Goal: Task Accomplishment & Management: Use online tool/utility

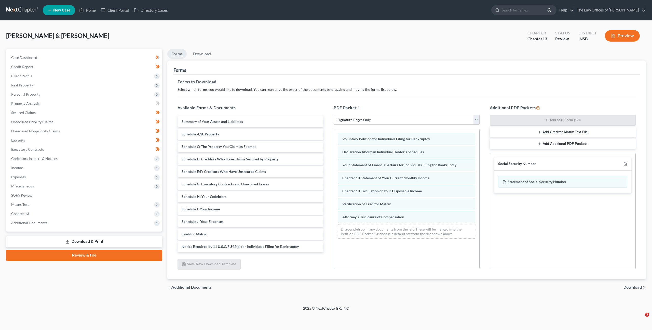
select select "3"
drag, startPoint x: 311, startPoint y: 29, endPoint x: 226, endPoint y: 27, distance: 84.4
click at [311, 29] on div "[PERSON_NAME] & [PERSON_NAME] Upgraded Chapter Chapter 13 Status Review Distric…" at bounding box center [326, 38] width 640 height 22
click at [362, 56] on ul "Forms Download" at bounding box center [406, 55] width 479 height 12
click at [411, 44] on div "[PERSON_NAME] & [PERSON_NAME] Upgraded Chapter Chapter 13 Status Review Distric…" at bounding box center [326, 38] width 640 height 22
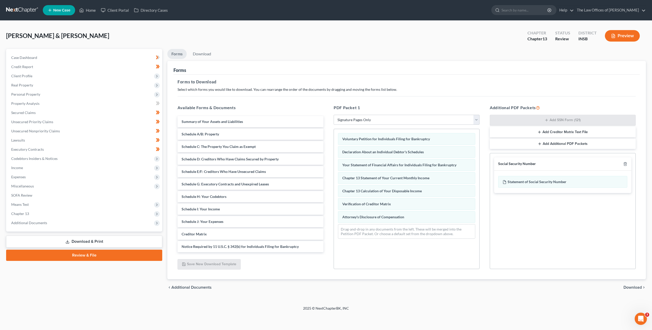
click at [345, 37] on div "[PERSON_NAME] & [PERSON_NAME] Upgraded Chapter Chapter 13 Status Review Distric…" at bounding box center [326, 38] width 640 height 22
click at [269, 56] on ul "Forms Download" at bounding box center [406, 55] width 479 height 12
click at [361, 47] on div "[PERSON_NAME] & [PERSON_NAME] Upgraded Chapter Chapter 13 Status Review Distric…" at bounding box center [326, 38] width 640 height 22
click at [298, 37] on div "[PERSON_NAME] & [PERSON_NAME] Upgraded Chapter Chapter 13 Status Review Distric…" at bounding box center [326, 38] width 640 height 22
click at [329, 65] on div "Forms" at bounding box center [406, 68] width 466 height 14
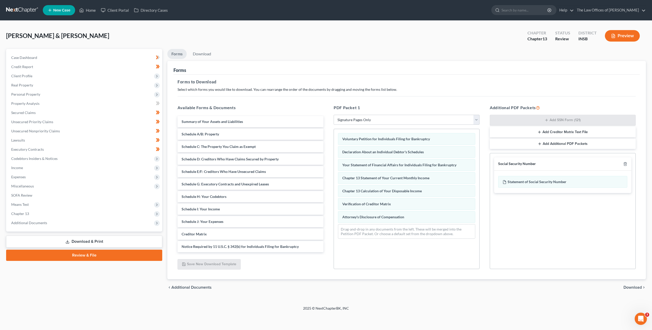
click at [376, 33] on div "[PERSON_NAME] & [PERSON_NAME] Upgraded Chapter Chapter 13 Status Review Distric…" at bounding box center [326, 38] width 640 height 22
